Goal: Task Accomplishment & Management: Complete application form

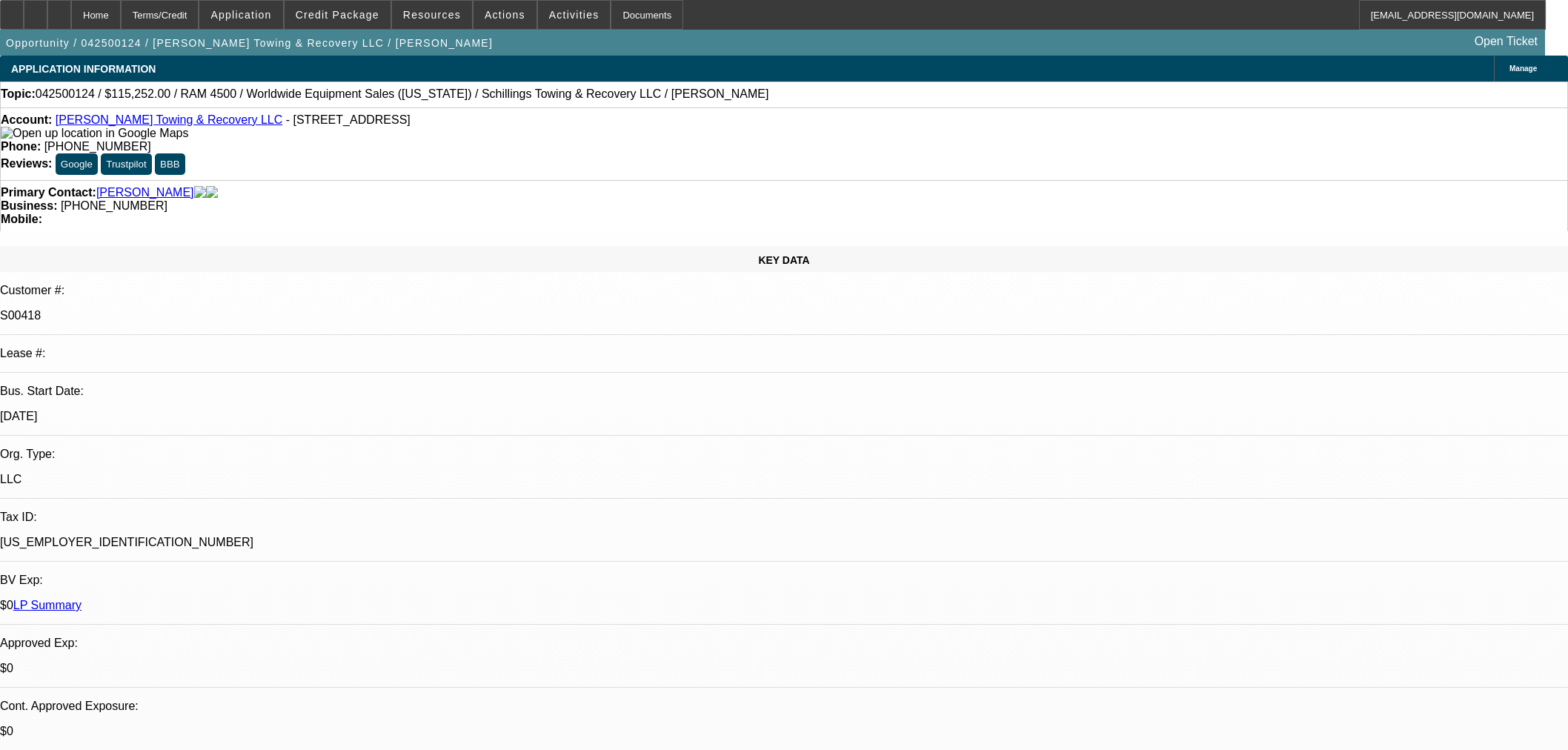
select select "0"
select select "3"
select select "0"
select select "6"
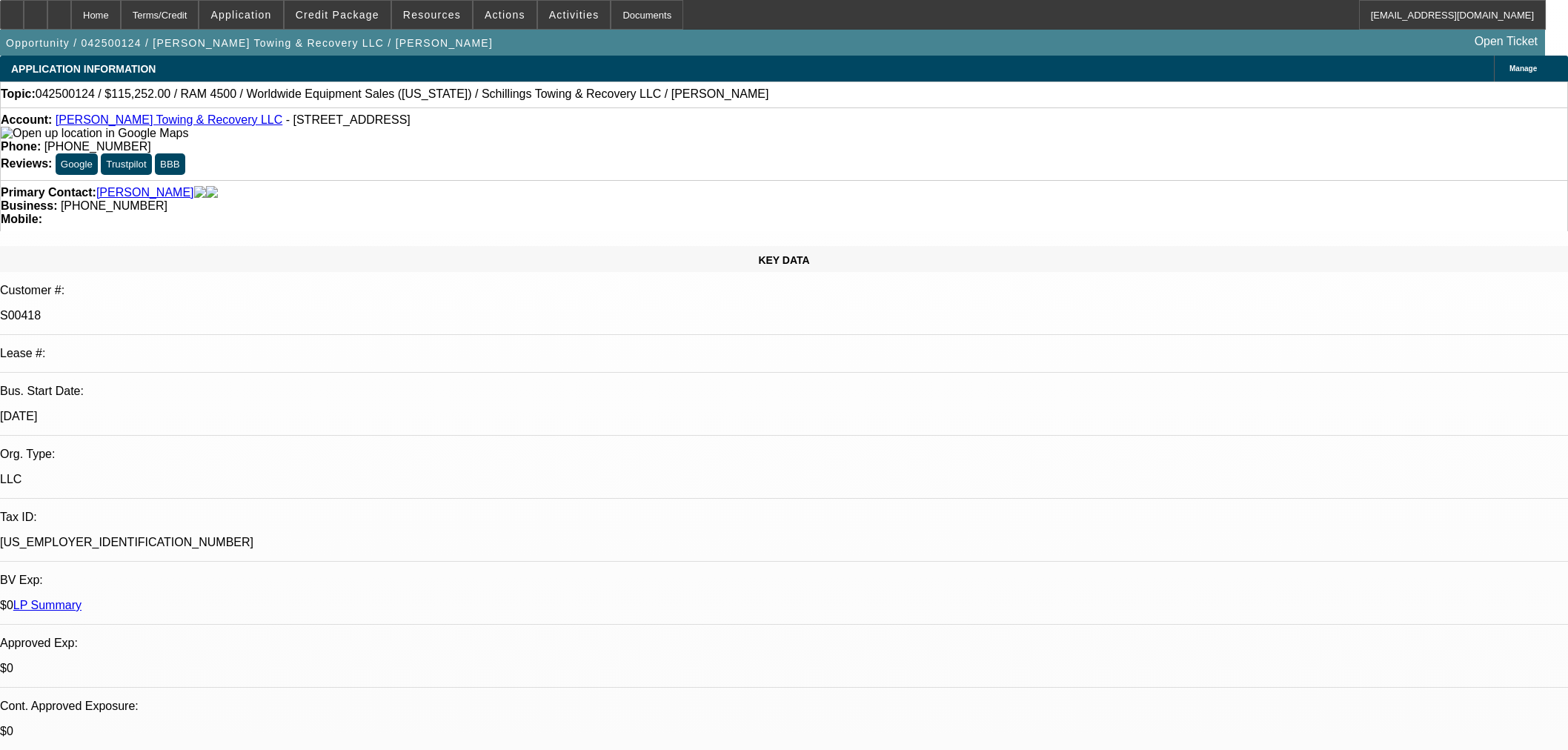
select select "0"
select select "3"
select select "0"
select select "6"
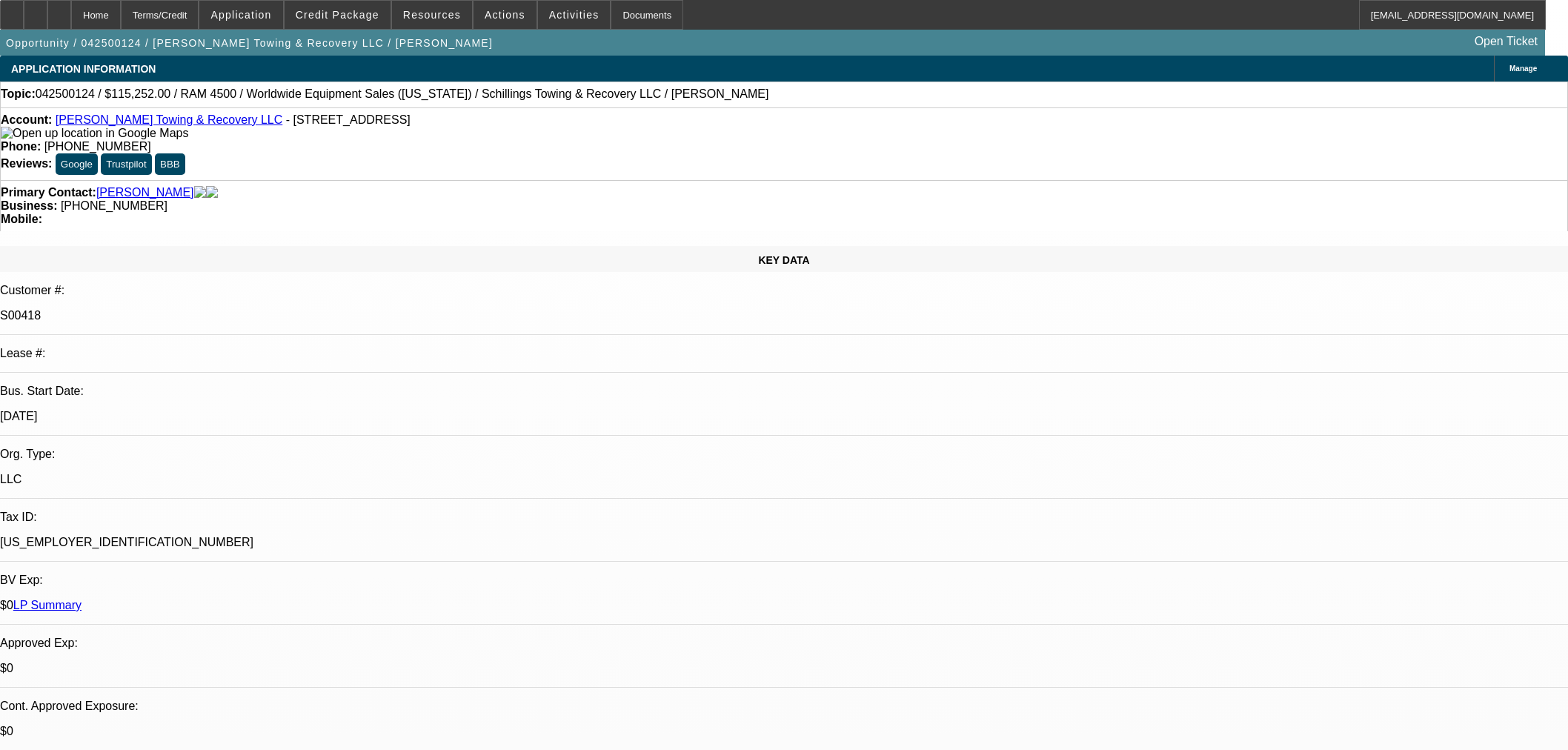
select select "0"
select select "3"
select select "0"
select select "6"
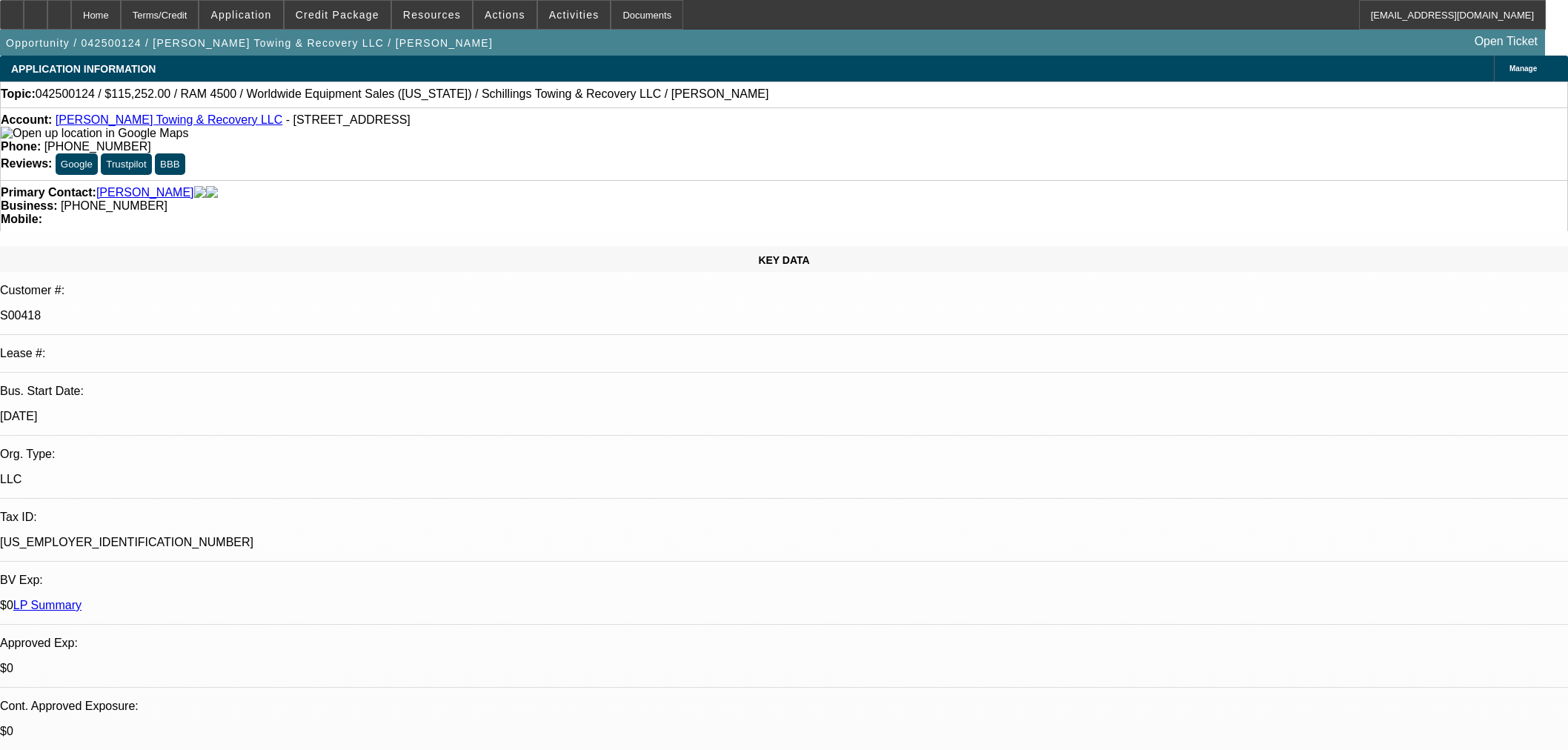
select select "0"
select select "3"
select select "0"
select select "6"
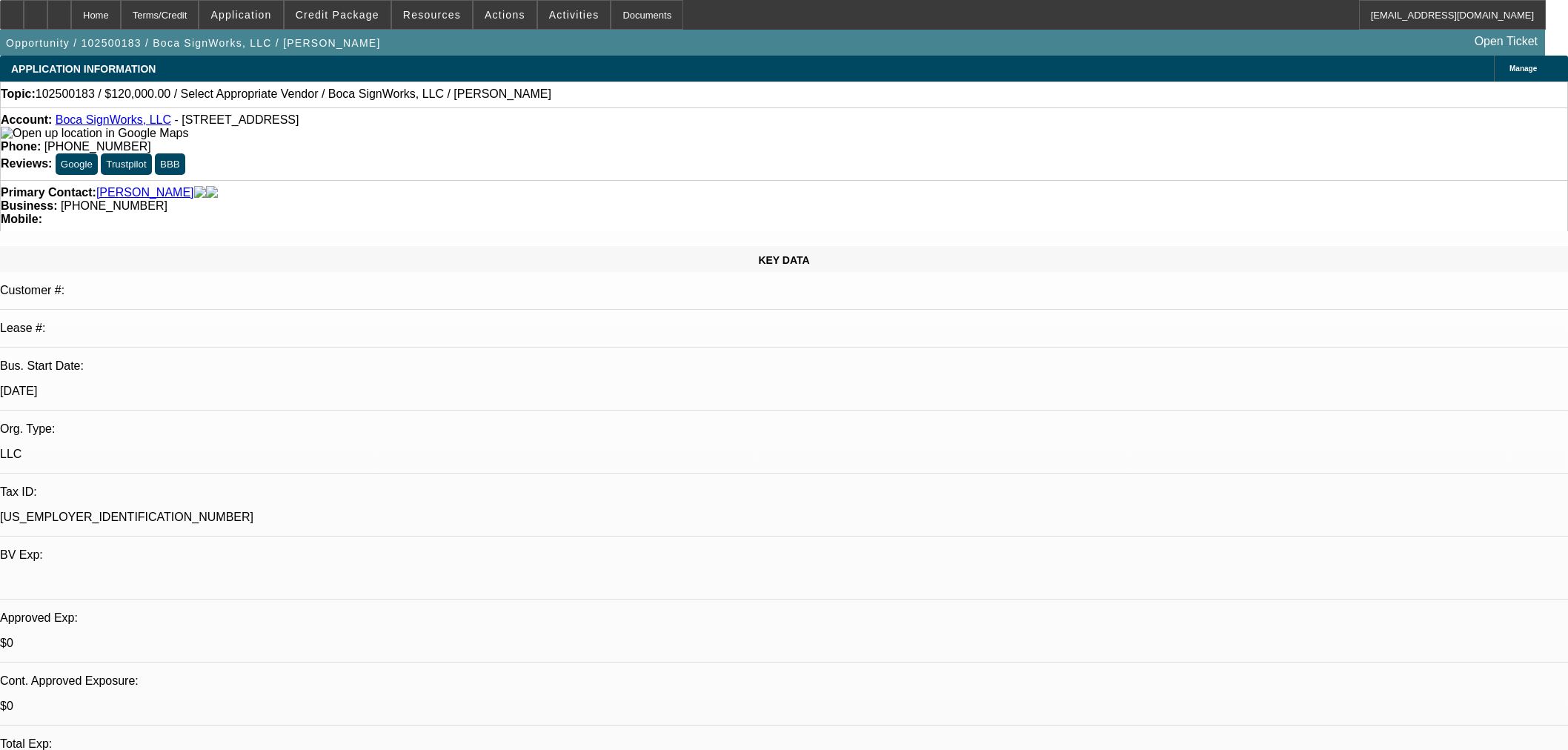
select select "0"
select select "2"
select select "0.1"
select select "4"
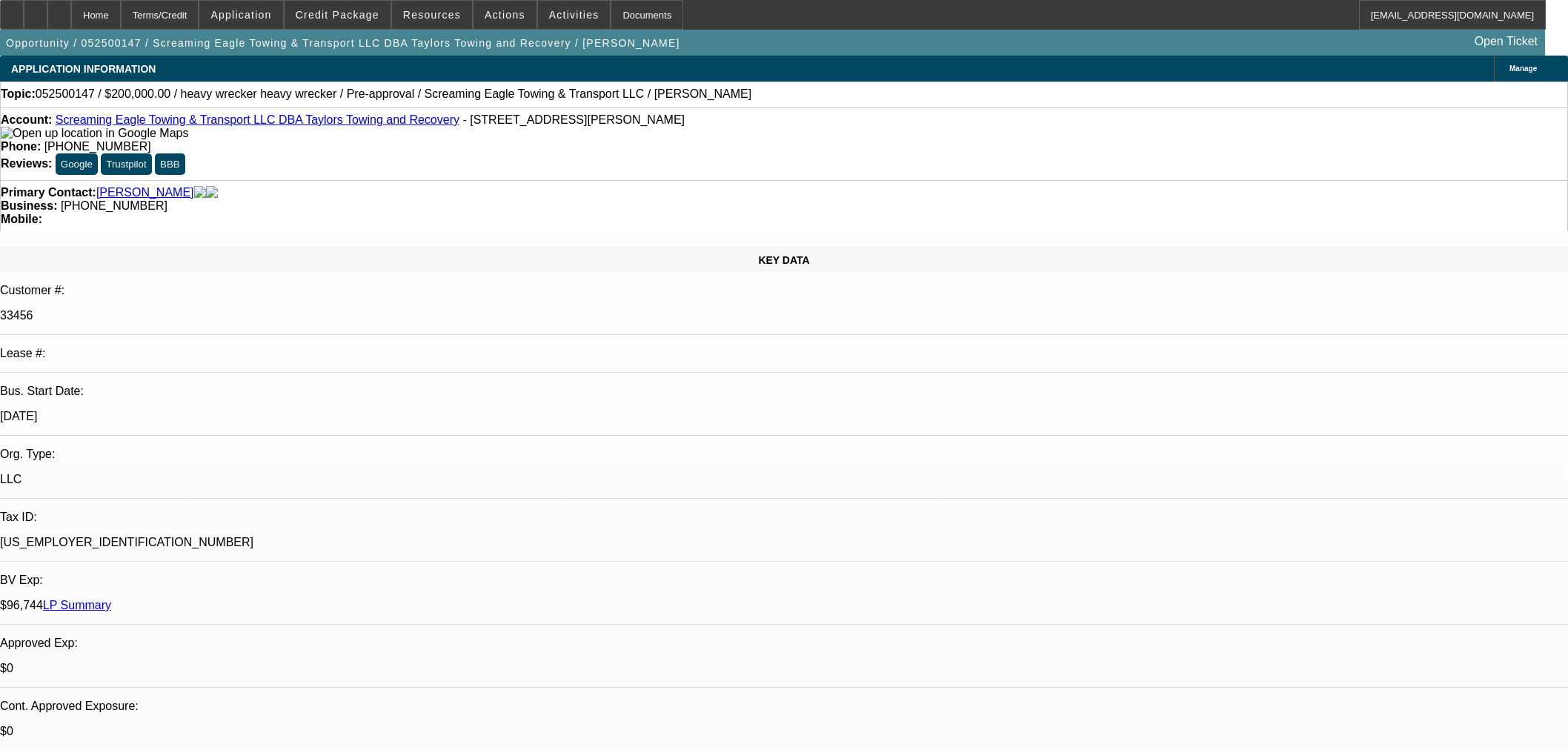
select select "0"
select select "0.1"
select select "4"
select select "0"
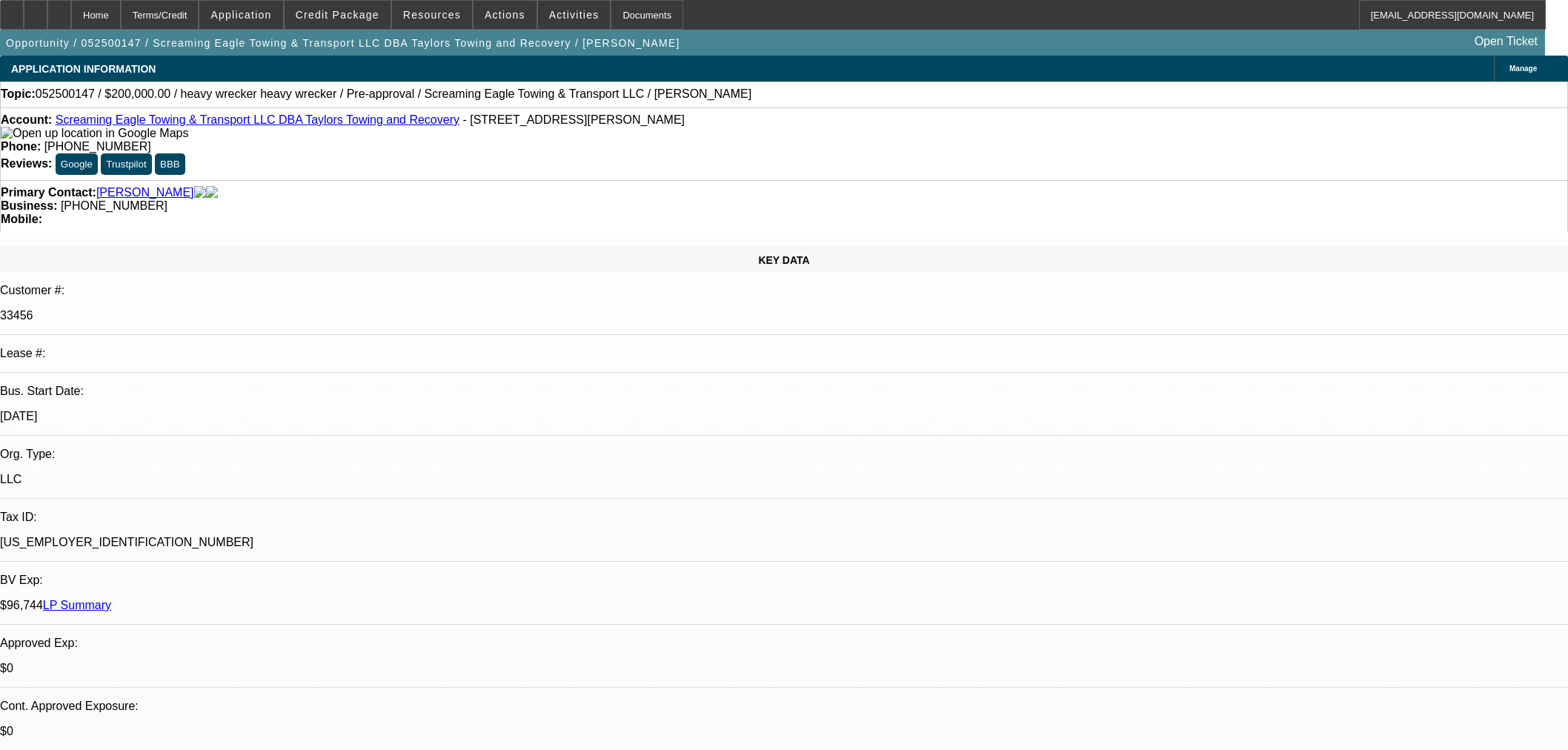
select select "0"
select select "0.1"
select select "4"
select select "0"
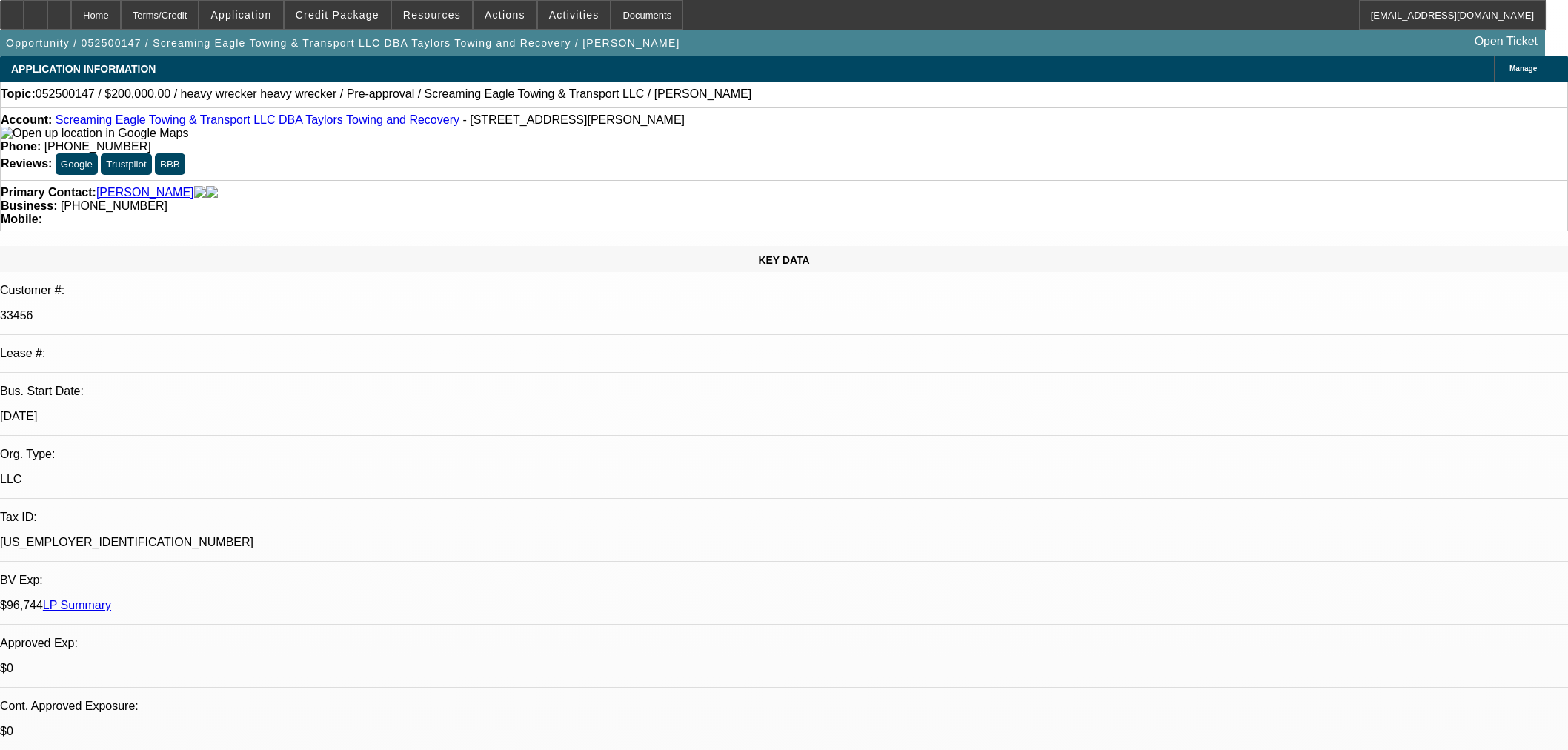
select select "0.1"
select select "4"
select select "0"
select select "2"
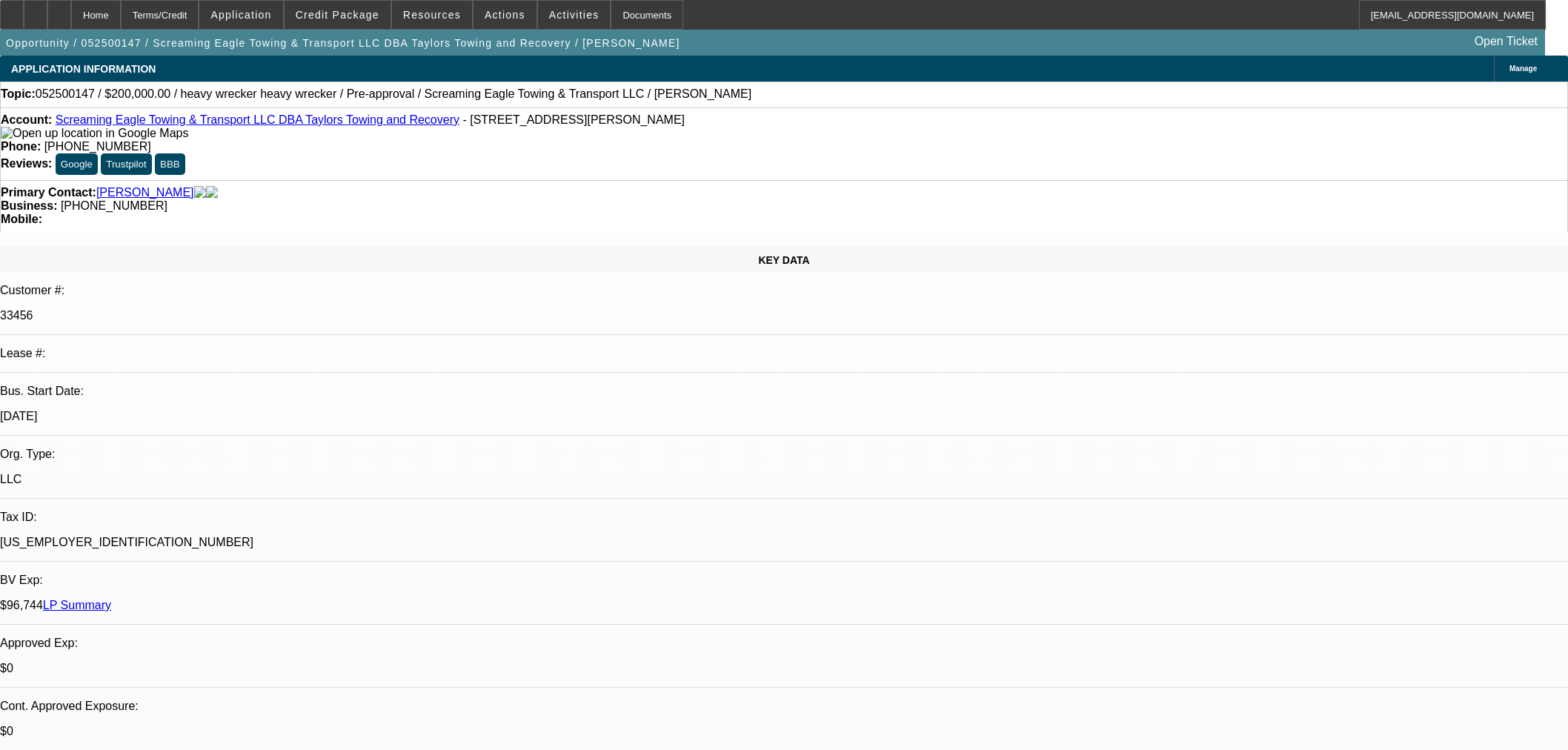
select select "0.1"
select select "4"
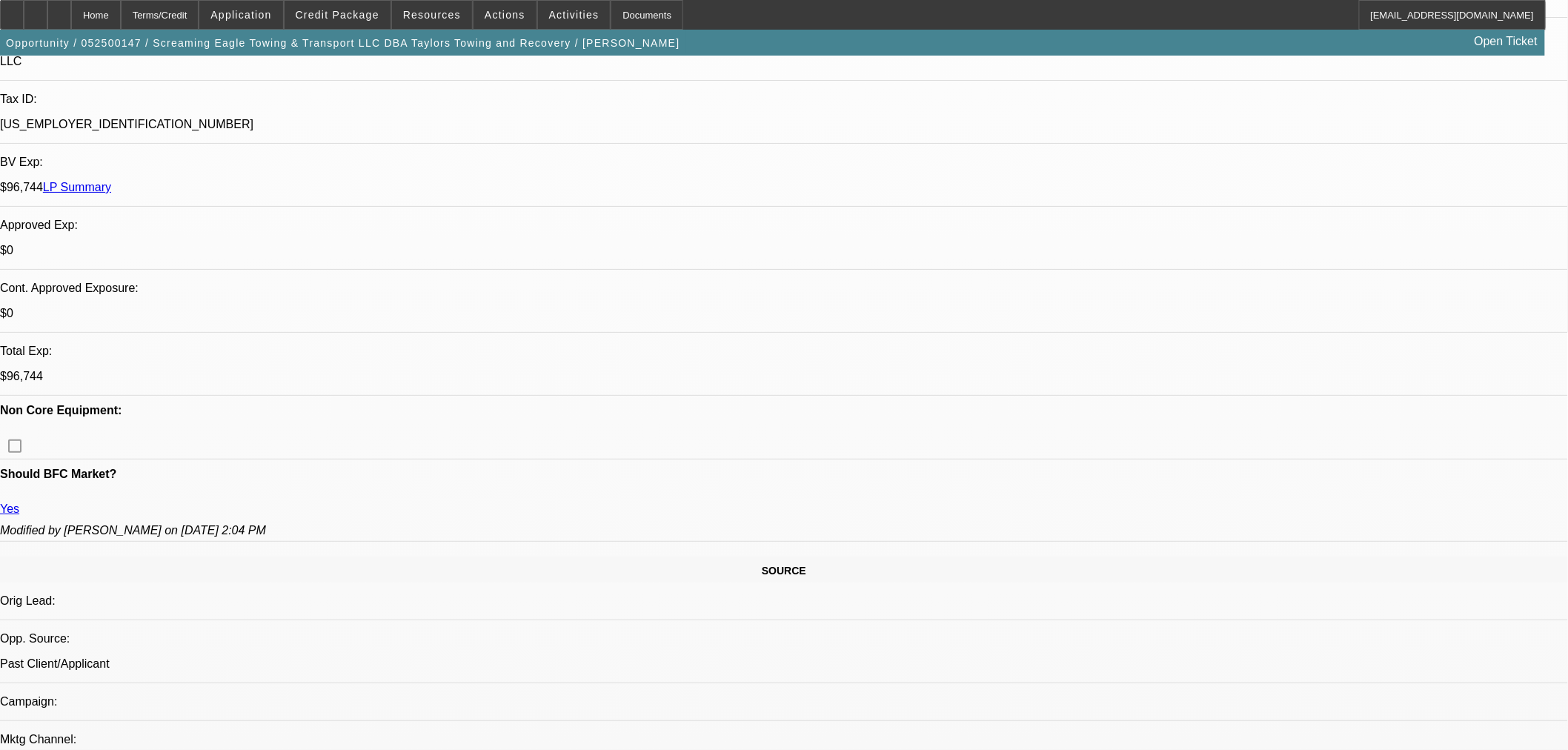
scroll to position [247, 0]
